Goal: Communication & Community: Answer question/provide support

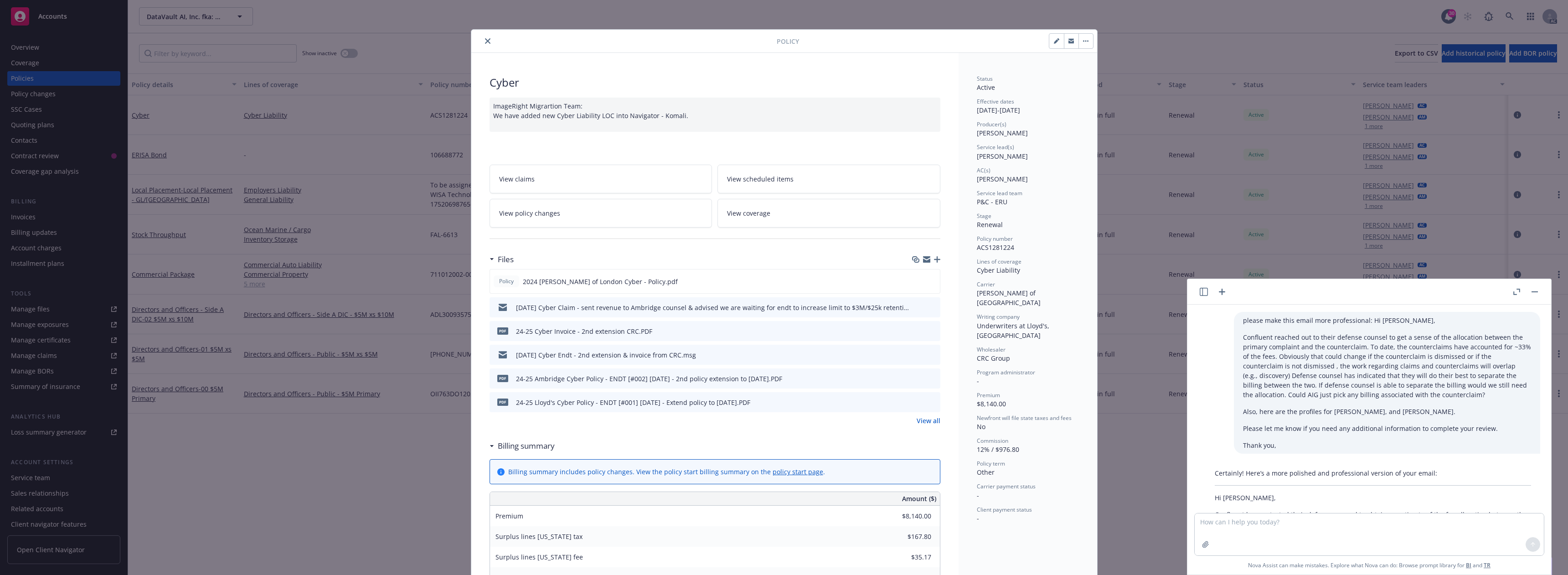
scroll to position [152, 0]
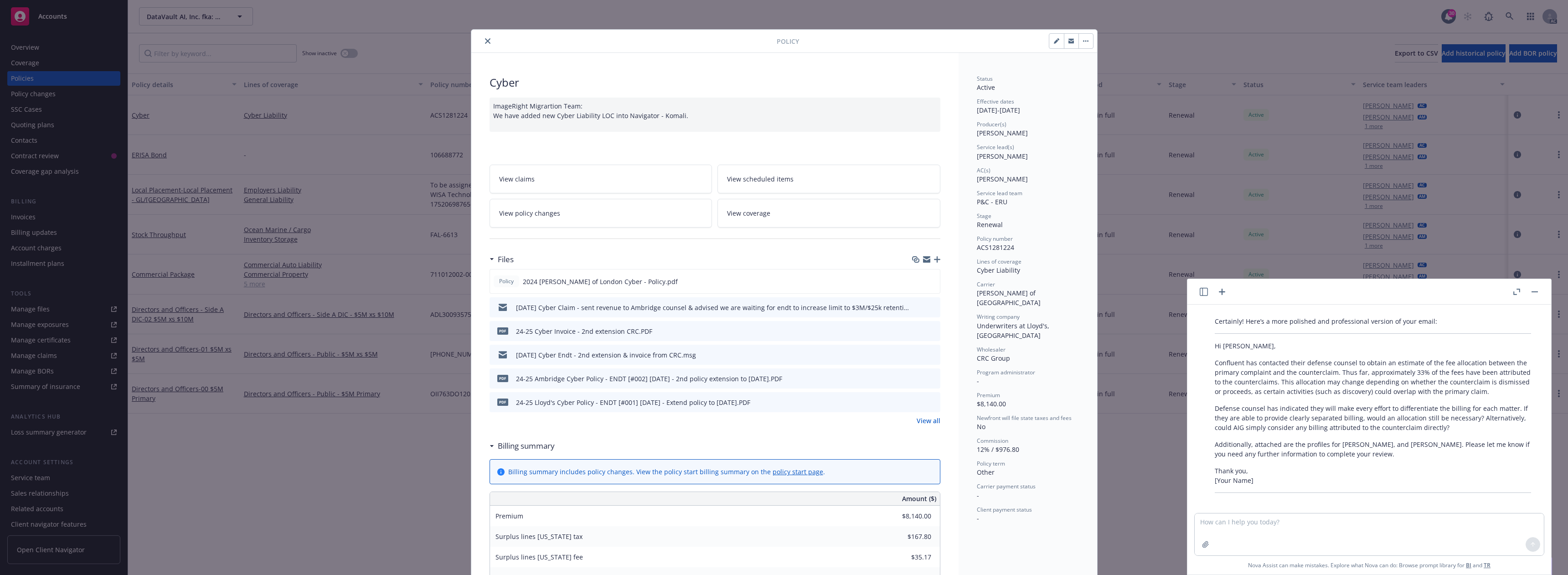
click at [1228, 512] on div at bounding box center [1373, 514] width 349 height 11
click at [1233, 519] on textarea at bounding box center [1369, 534] width 349 height 42
paste textarea "Hi Yam, We submitted a submitted a rebuttal to Intact’s coverage disclaimer, ho…"
type textarea "Hi Yam, We submitted a submitted a rebuttal to Intact’s coverage disclaimer, ho…"
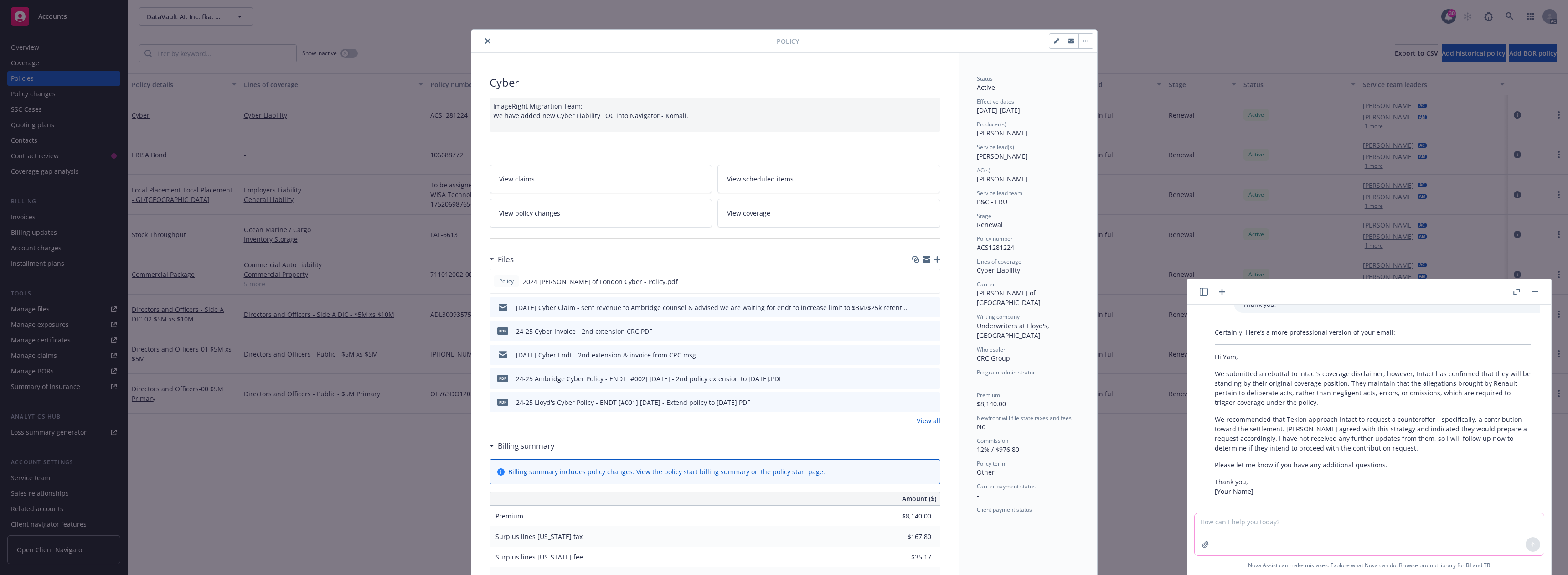
scroll to position [498, 0]
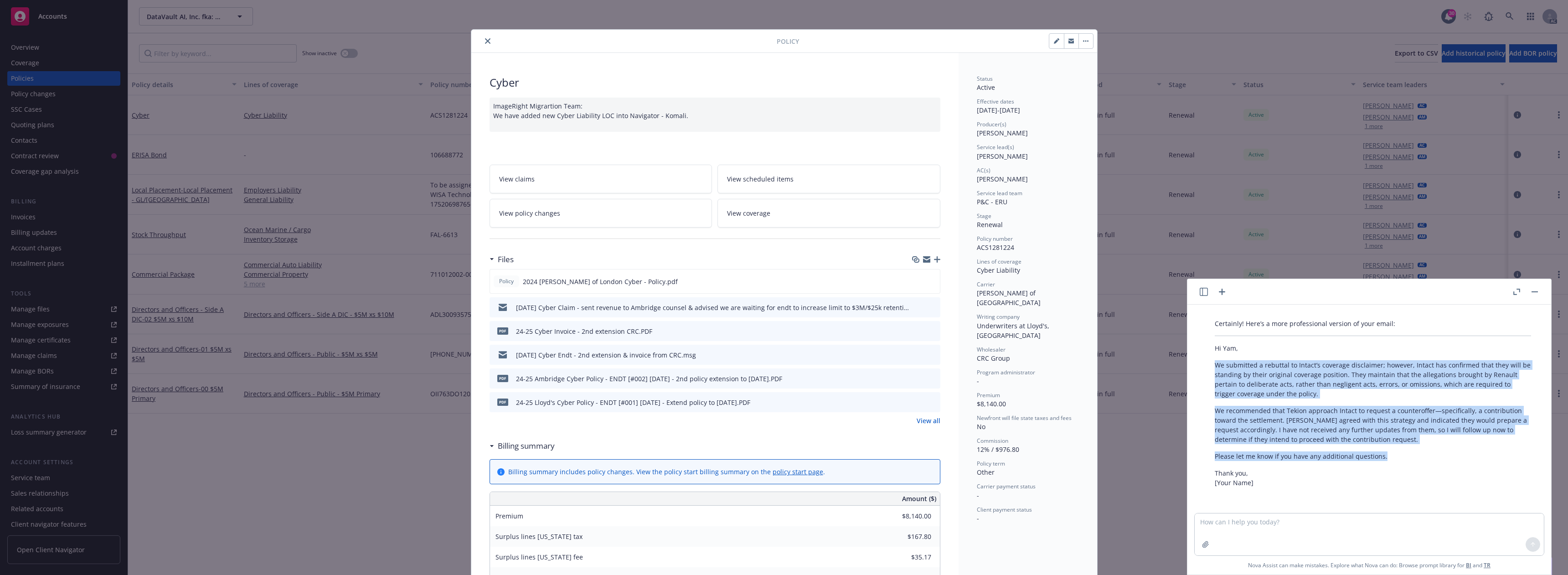
drag, startPoint x: 1224, startPoint y: 367, endPoint x: 1423, endPoint y: 453, distance: 216.8
click at [1423, 453] on div "Certainly! Here’s a more professional version of your email: Hi [PERSON_NAME], …" at bounding box center [1373, 403] width 335 height 176
copy div "We submitted a rebuttal to Intact’s coverage disclaimer; however, Intact has co…"
